Goal: Browse casually: Explore the website without a specific task or goal

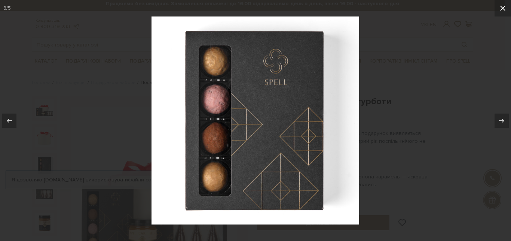
click at [502, 6] on icon at bounding box center [503, 8] width 9 height 9
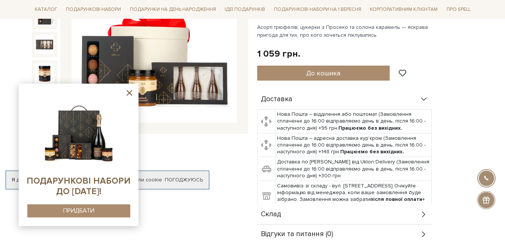
scroll to position [156, 0]
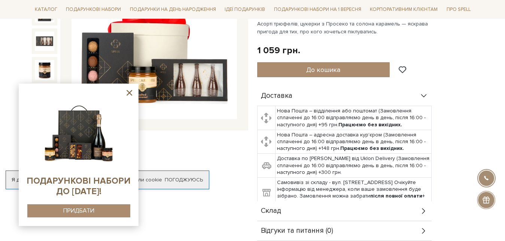
click at [127, 91] on icon at bounding box center [129, 92] width 9 height 9
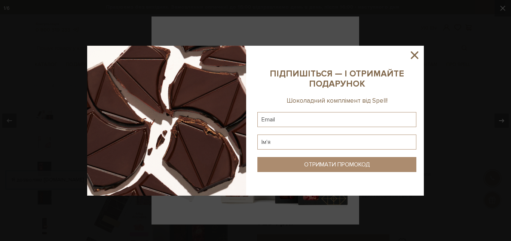
click at [414, 54] on icon at bounding box center [414, 54] width 7 height 7
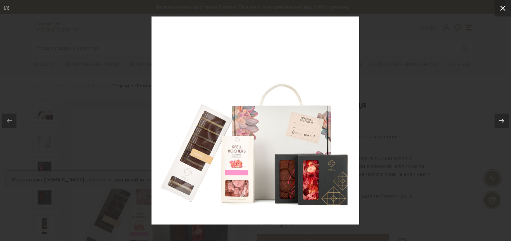
click at [501, 6] on icon at bounding box center [503, 8] width 5 height 5
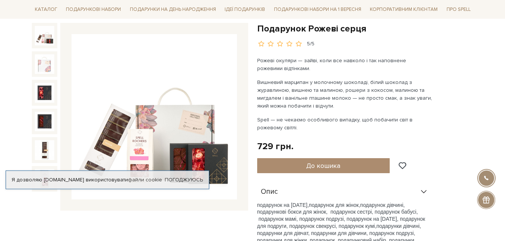
scroll to position [76, 0]
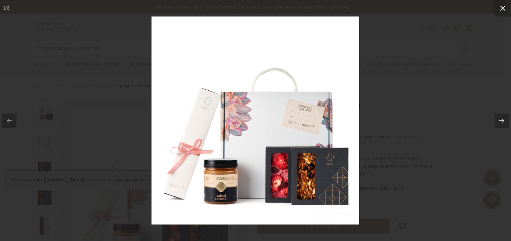
click at [504, 6] on icon at bounding box center [503, 8] width 9 height 9
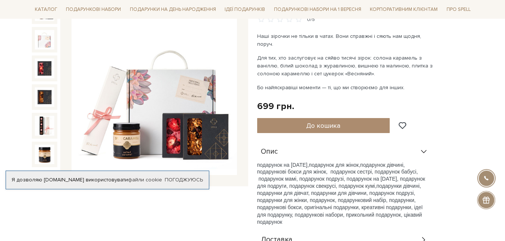
scroll to position [115, 0]
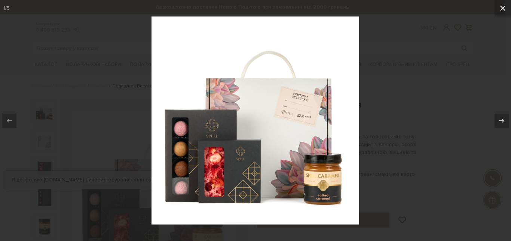
click at [505, 8] on icon at bounding box center [503, 8] width 9 height 9
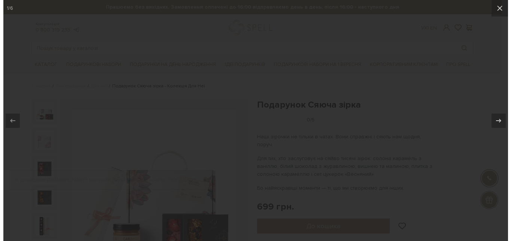
scroll to position [83, 0]
